Goal: Check status: Check status

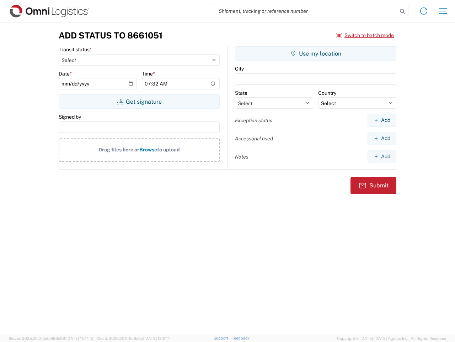
click at [306, 11] on input "search" at bounding box center [305, 11] width 184 height 14
click at [403, 11] on icon at bounding box center [403, 11] width 10 height 10
click at [424, 11] on icon at bounding box center [423, 10] width 11 height 11
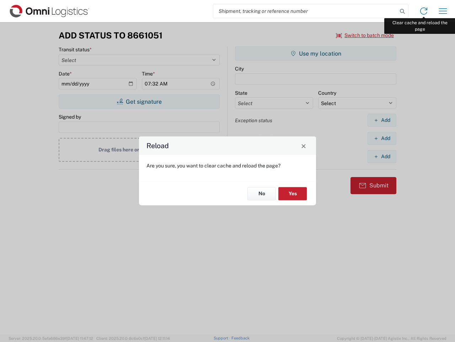
click at [443, 11] on div "Reload Are you sure, you want to clear cache and reload the page? No Yes" at bounding box center [227, 171] width 455 height 342
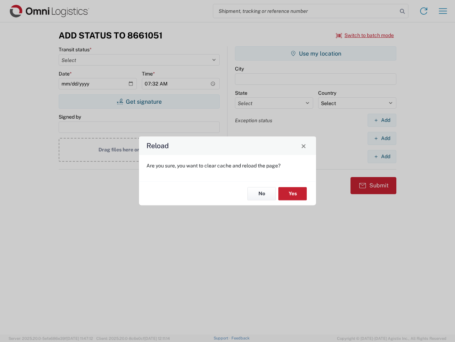
click at [365, 35] on div "Reload Are you sure, you want to clear cache and reload the page? No Yes" at bounding box center [227, 171] width 455 height 342
click at [139, 101] on div "Reload Are you sure, you want to clear cache and reload the page? No Yes" at bounding box center [227, 171] width 455 height 342
click at [316, 53] on div "Reload Are you sure, you want to clear cache and reload the page? No Yes" at bounding box center [227, 171] width 455 height 342
click at [382, 120] on div "Reload Are you sure, you want to clear cache and reload the page? No Yes" at bounding box center [227, 171] width 455 height 342
click at [382, 138] on div "Reload Are you sure, you want to clear cache and reload the page? No Yes" at bounding box center [227, 171] width 455 height 342
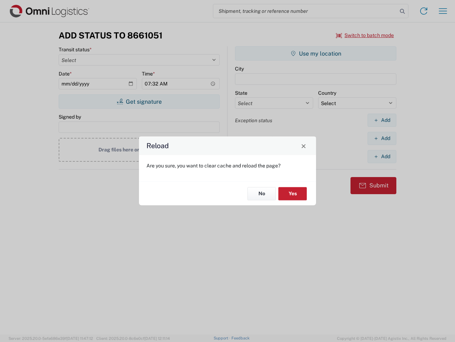
click at [382, 156] on div "Reload Are you sure, you want to clear cache and reload the page? No Yes" at bounding box center [227, 171] width 455 height 342
